Goal: Transaction & Acquisition: Purchase product/service

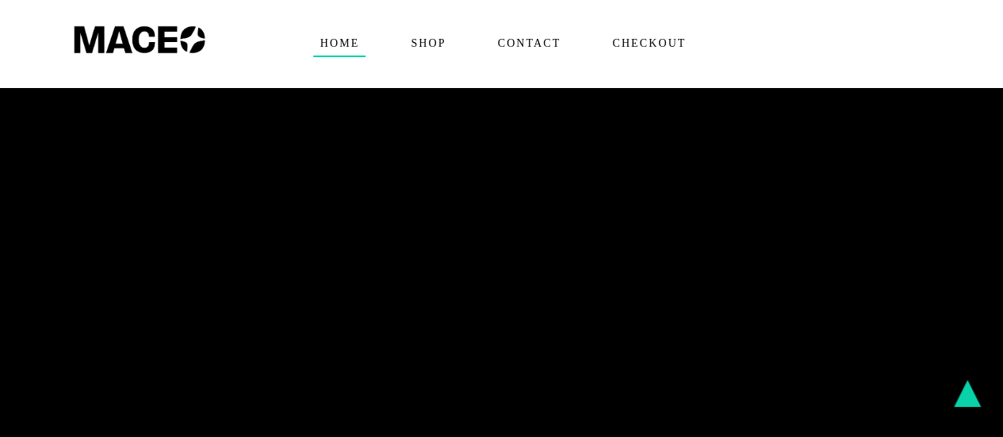
scroll to position [1134, 0]
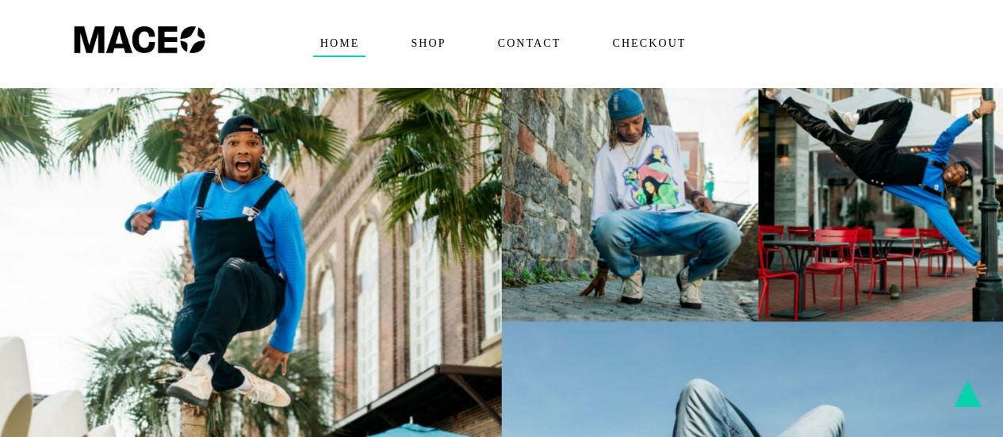
click at [439, 60] on link "Shop" at bounding box center [427, 43] width 86 height 87
click at [537, 45] on span "Contact" at bounding box center [529, 43] width 77 height 25
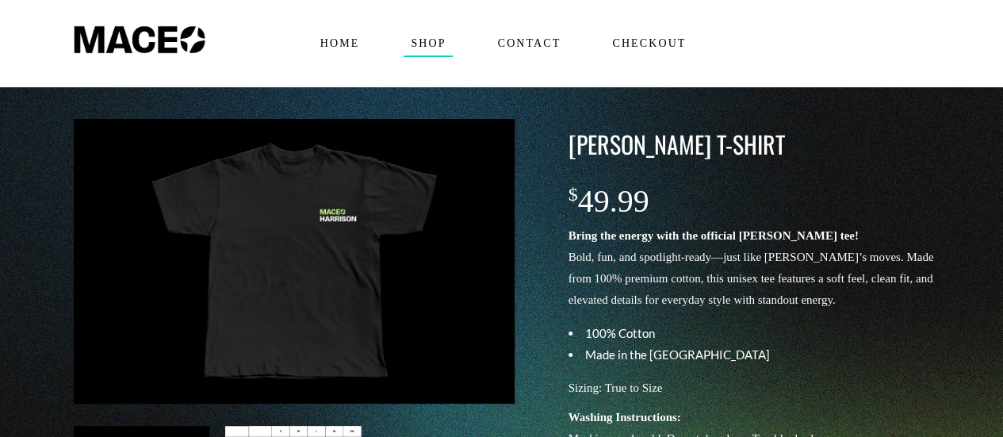
click at [427, 38] on span "Shop" at bounding box center [428, 43] width 48 height 25
